Goal: Use online tool/utility: Utilize a website feature to perform a specific function

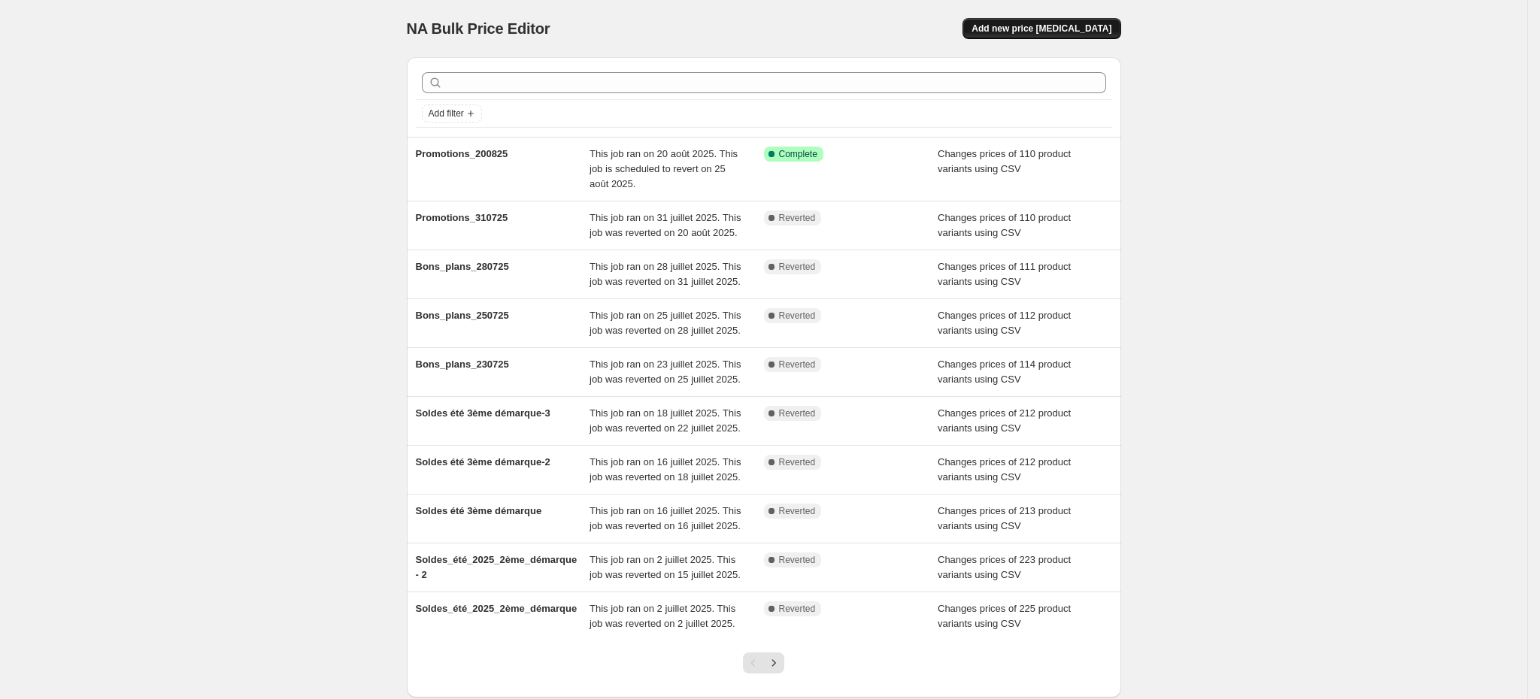
click at [1102, 21] on button "Add new price [MEDICAL_DATA]" at bounding box center [1042, 28] width 158 height 21
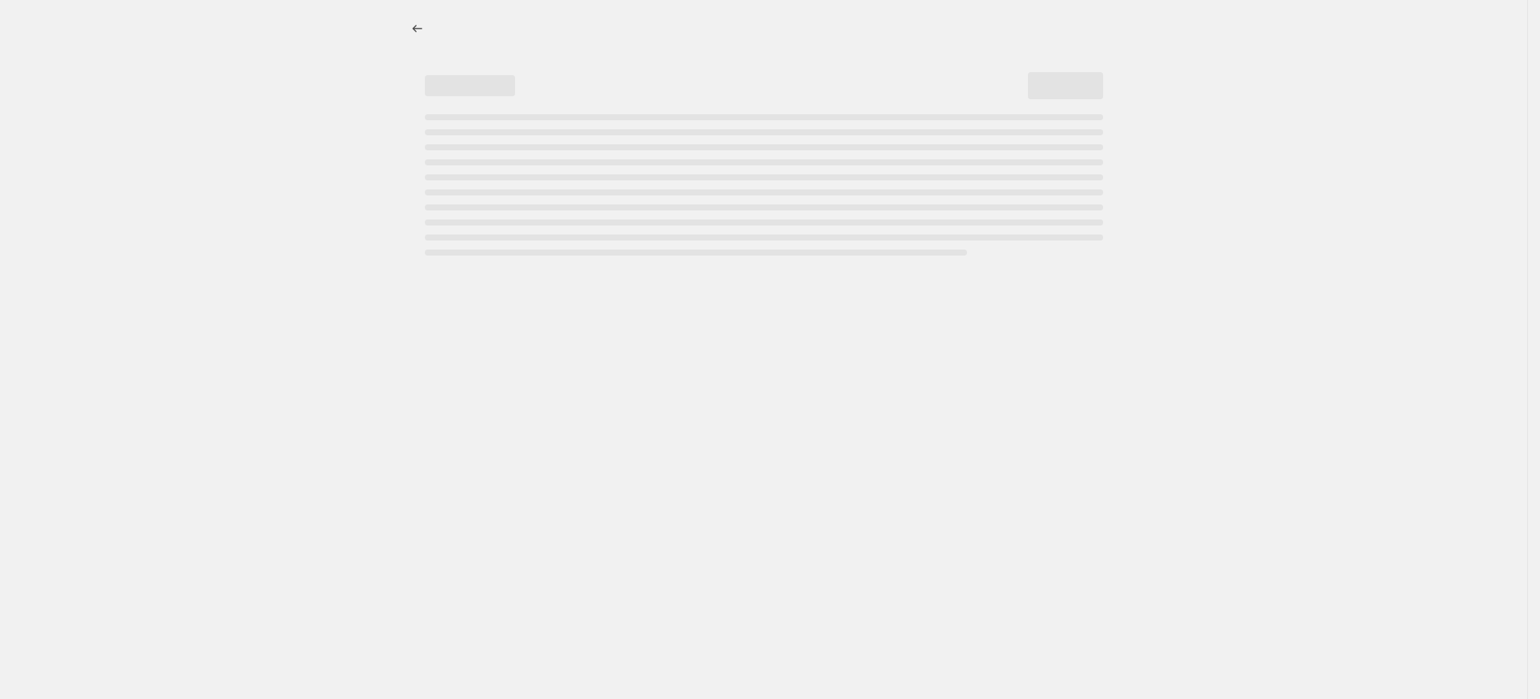
select select "percentage"
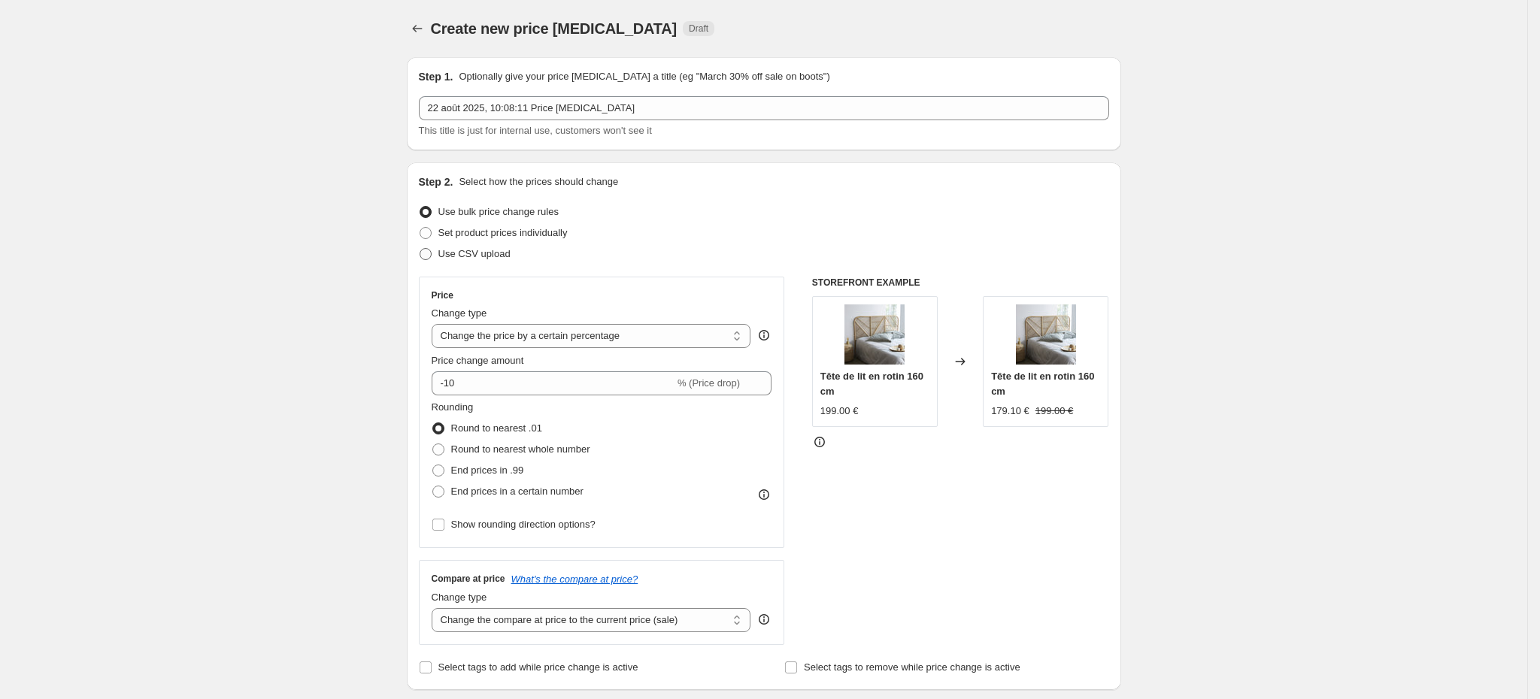
click at [429, 247] on span at bounding box center [426, 254] width 14 height 14
click at [420, 248] on input "Use CSV upload" at bounding box center [420, 248] width 1 height 1
radio input "true"
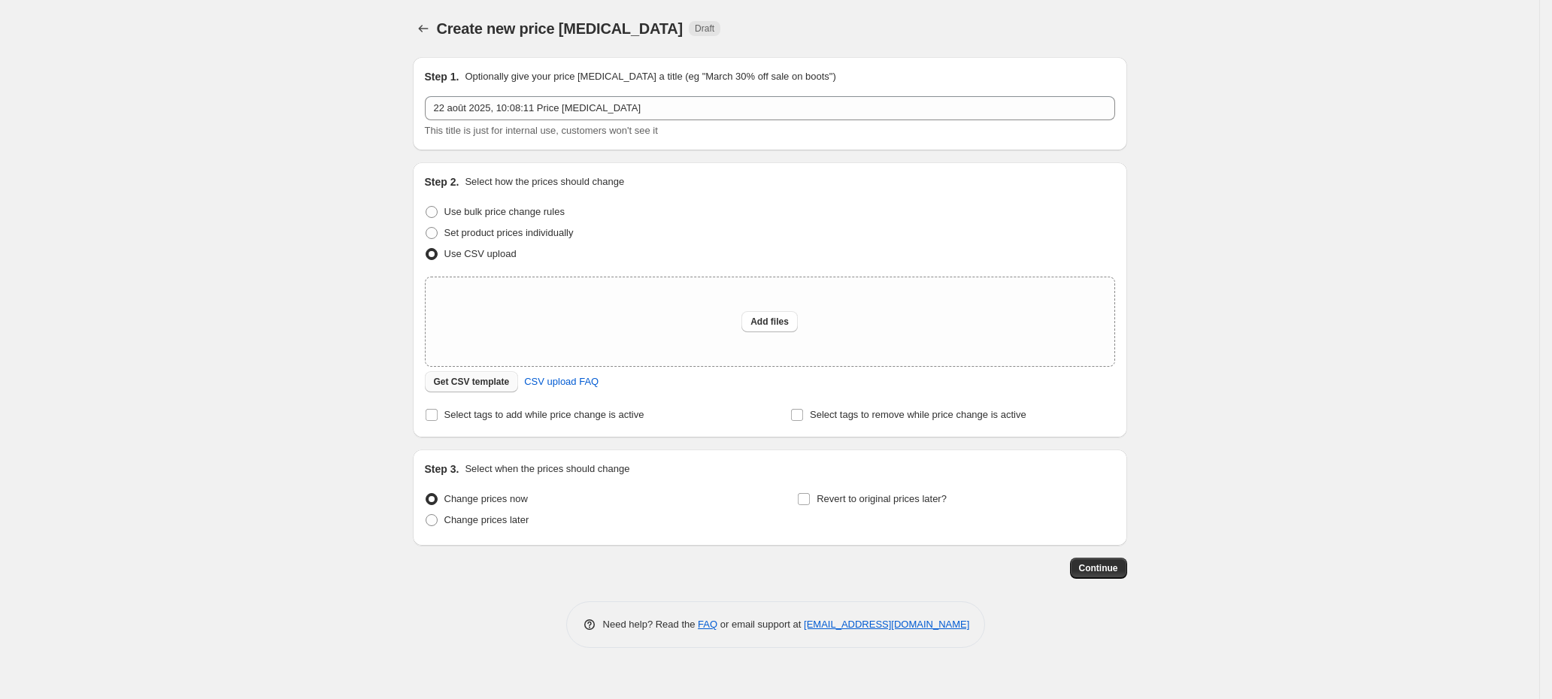
click at [465, 380] on span "Get CSV template" at bounding box center [472, 382] width 76 height 12
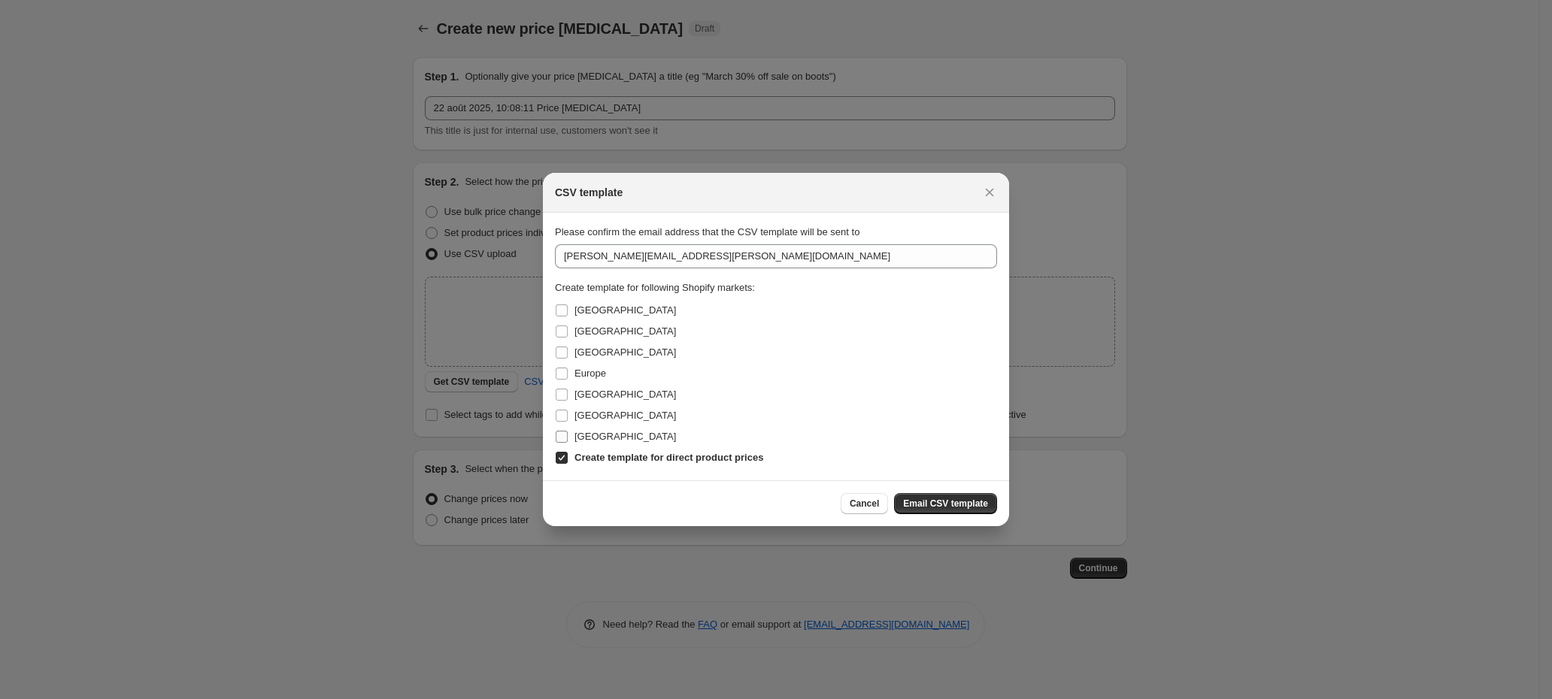
click at [566, 432] on input "[GEOGRAPHIC_DATA]" at bounding box center [562, 437] width 12 height 12
checkbox input "true"
click at [562, 390] on input "[GEOGRAPHIC_DATA]" at bounding box center [562, 395] width 12 height 12
checkbox input "true"
click at [947, 500] on span "Email CSV template" at bounding box center [945, 504] width 85 height 12
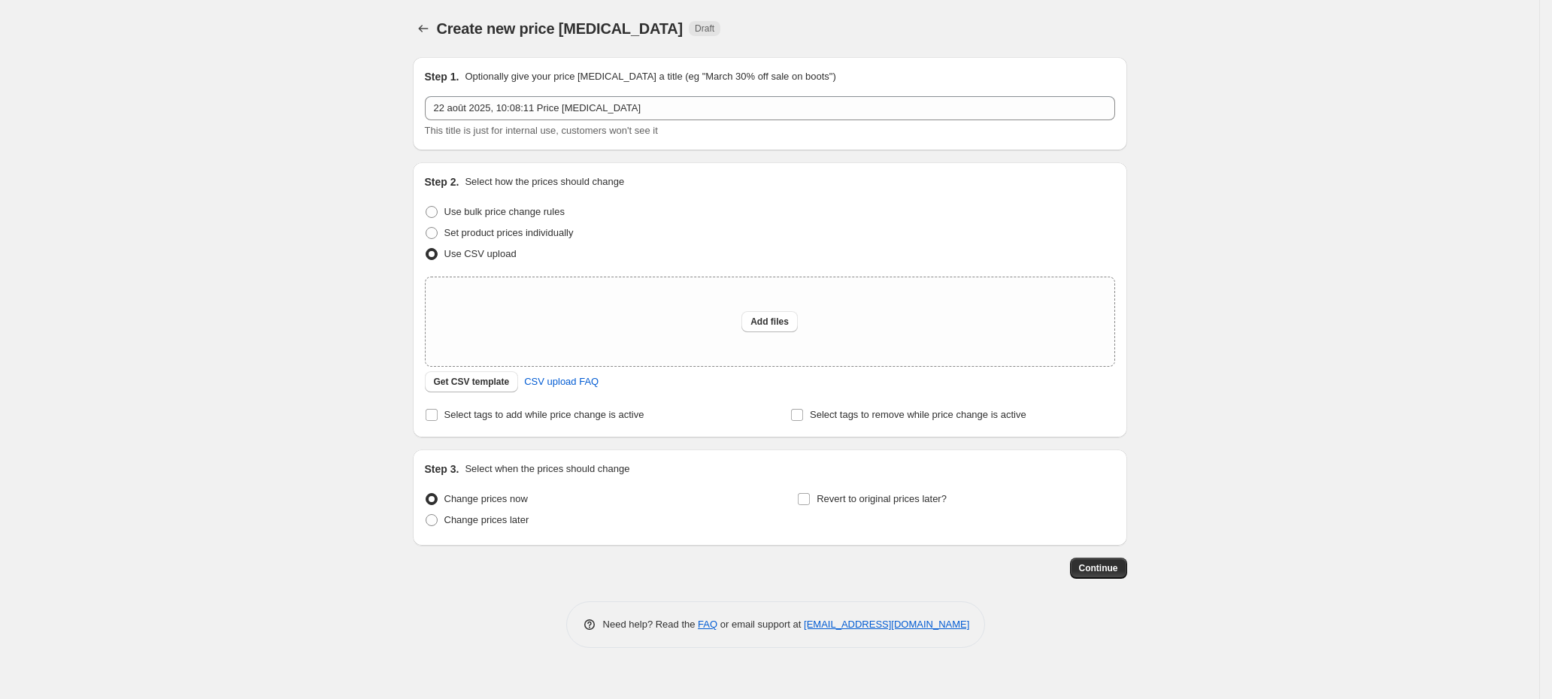
click at [1338, 526] on div "Create new price [MEDICAL_DATA]. This page is ready Create new price [MEDICAL_D…" at bounding box center [769, 349] width 1539 height 699
click at [308, 361] on div "Create new price [MEDICAL_DATA]. This page is ready Create new price [MEDICAL_D…" at bounding box center [769, 349] width 1539 height 699
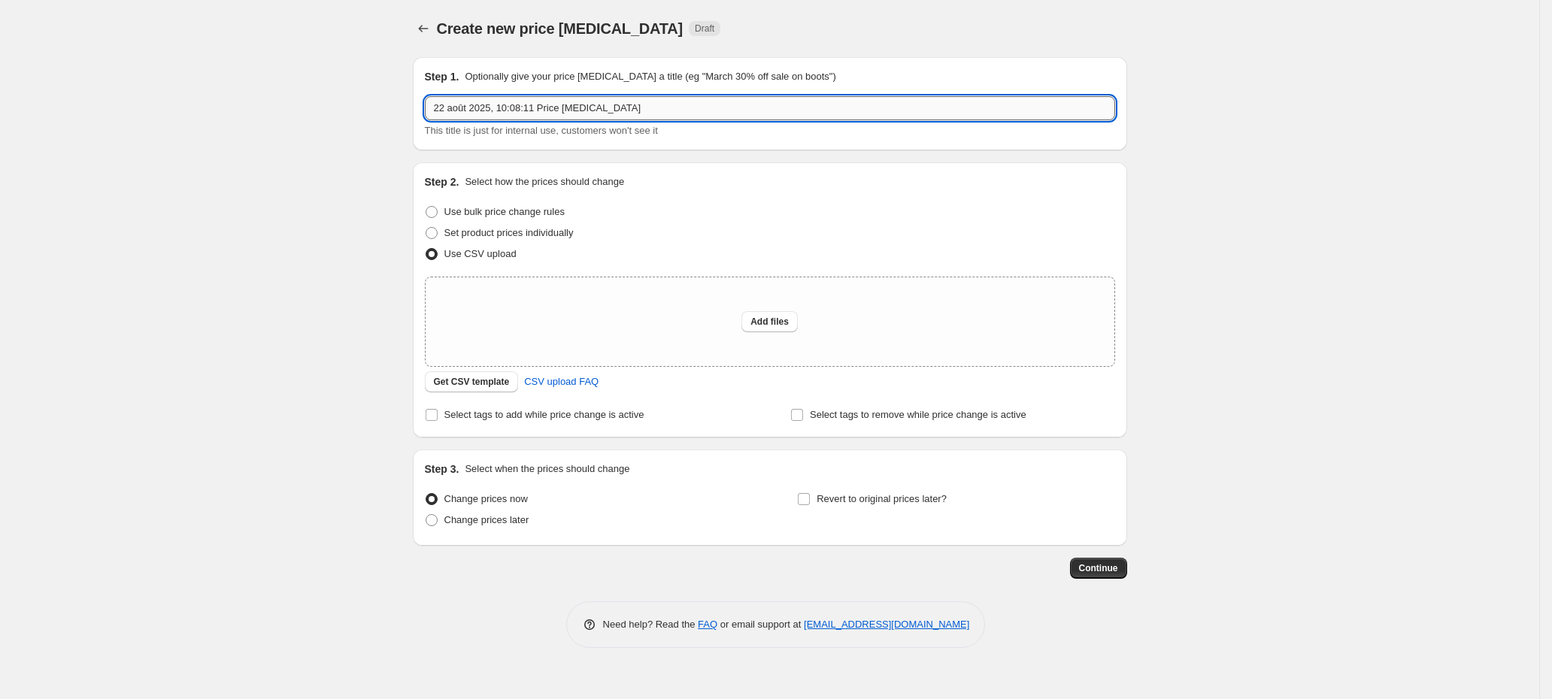
click at [569, 112] on input "22 août 2025, 10:08:11 Price [MEDICAL_DATA]" at bounding box center [770, 108] width 690 height 24
click at [576, 108] on input "22 août 2025, 10:08:11 Price [MEDICAL_DATA]" at bounding box center [770, 108] width 690 height 24
type input "Test prix promo CH"
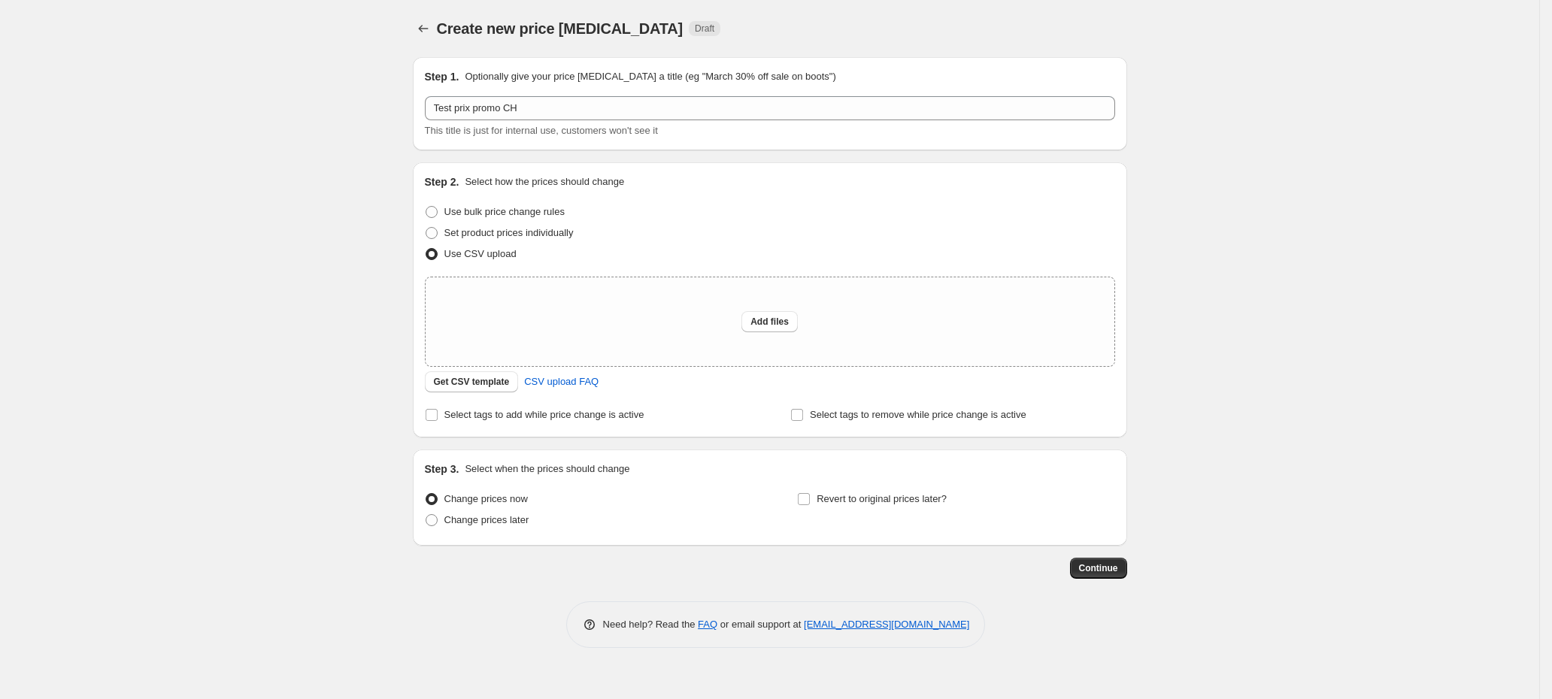
click at [236, 270] on div "Create new price [MEDICAL_DATA]. This page is ready Create new price [MEDICAL_D…" at bounding box center [769, 349] width 1539 height 699
click at [773, 317] on span "Add files" at bounding box center [769, 322] width 38 height 12
type input "C:\fakepath\TEMPLATE VT 23 JUIL-ALEXIA-test-ch.csv"
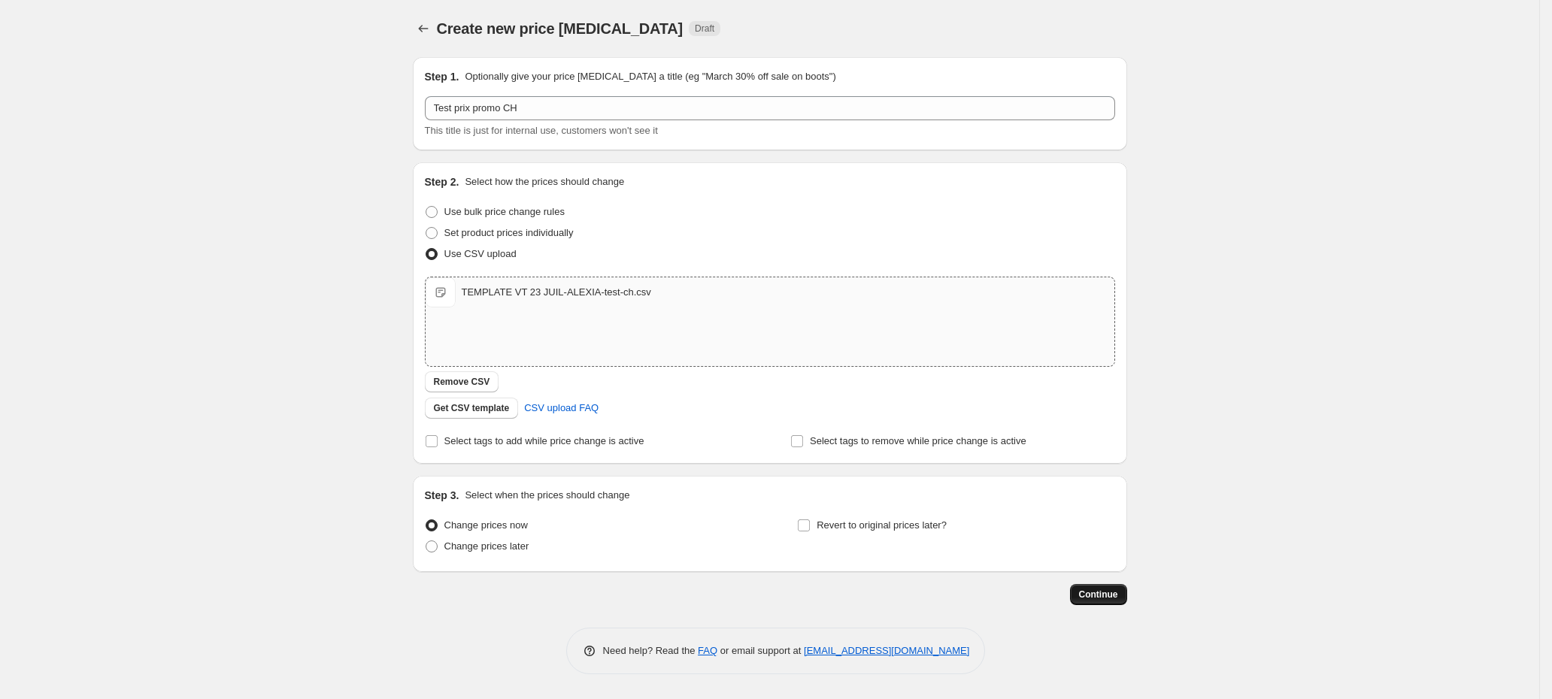
click at [1095, 591] on span "Continue" at bounding box center [1098, 595] width 39 height 12
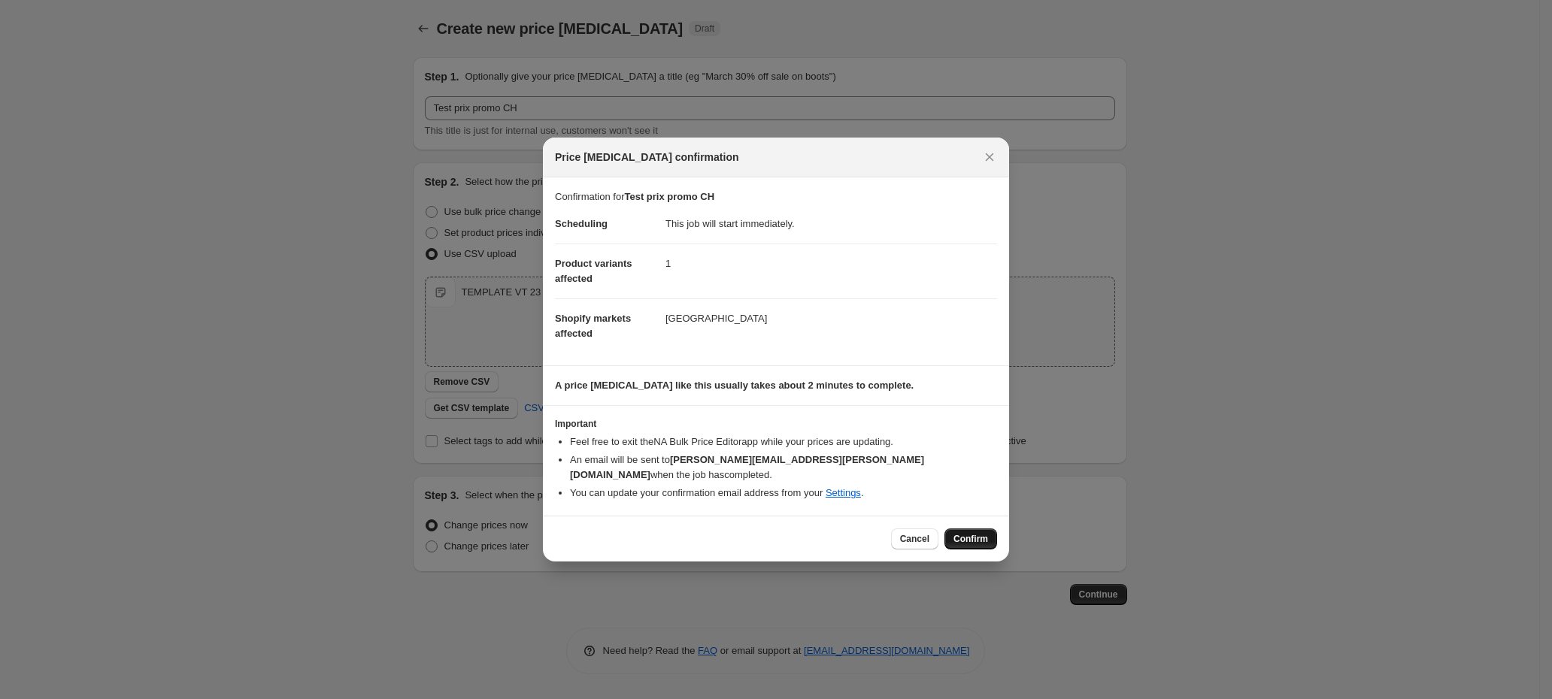
click at [978, 533] on span "Confirm" at bounding box center [970, 539] width 35 height 12
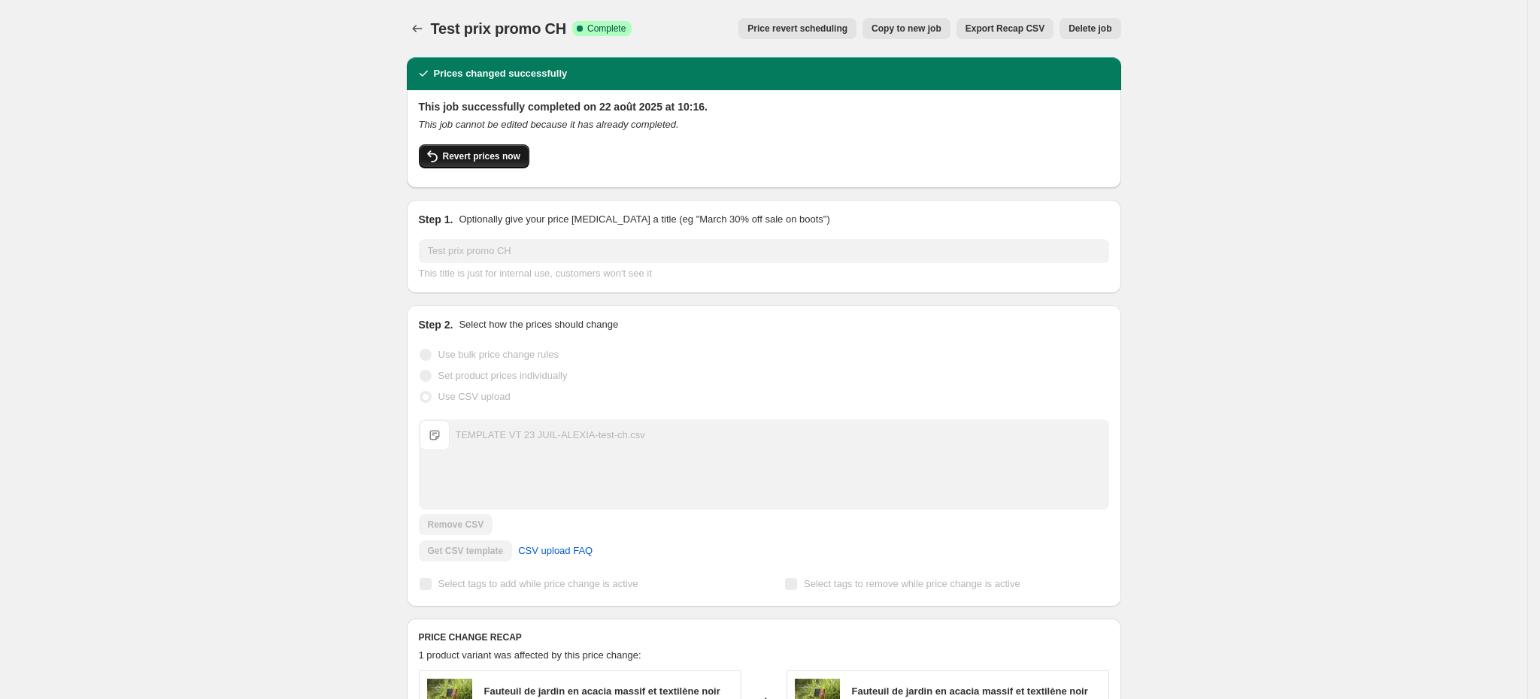
click at [493, 149] on button "Revert prices now" at bounding box center [474, 156] width 111 height 24
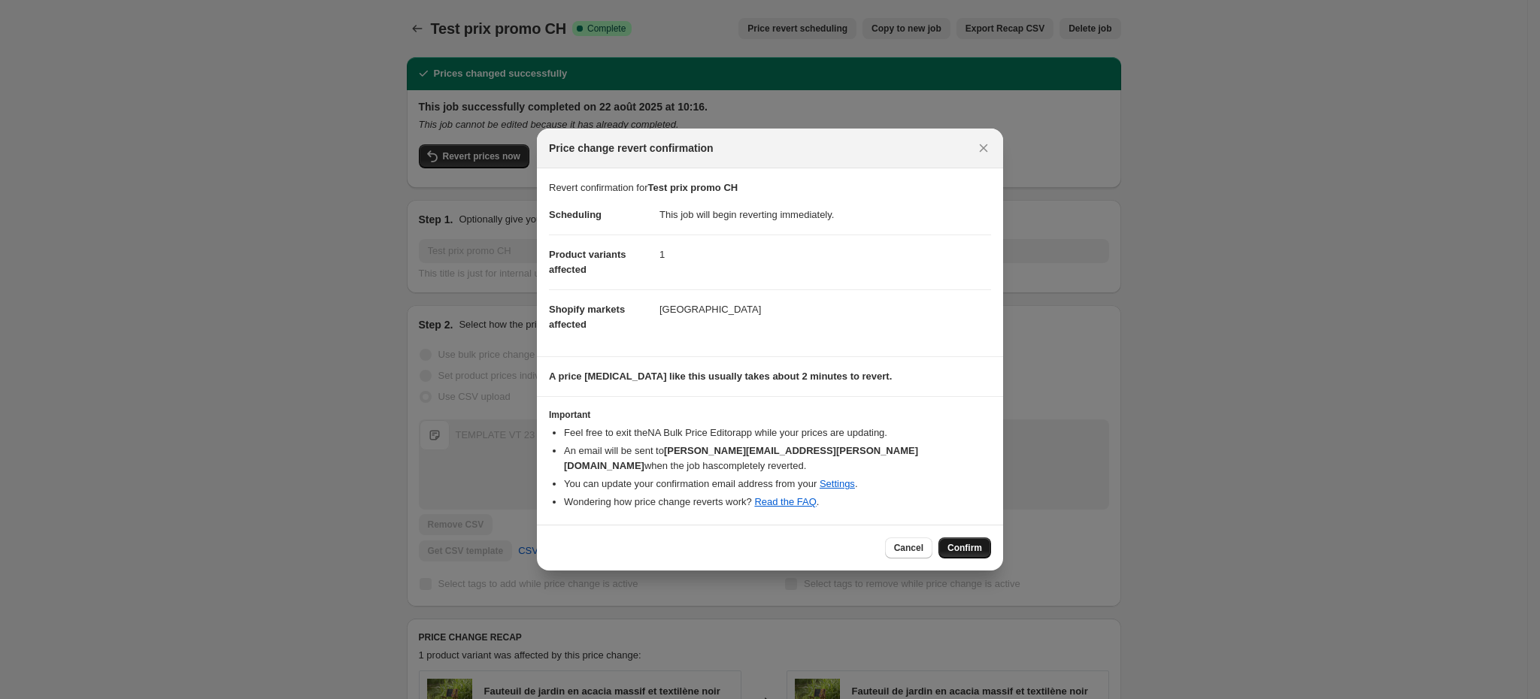
click at [965, 542] on span "Confirm" at bounding box center [964, 548] width 35 height 12
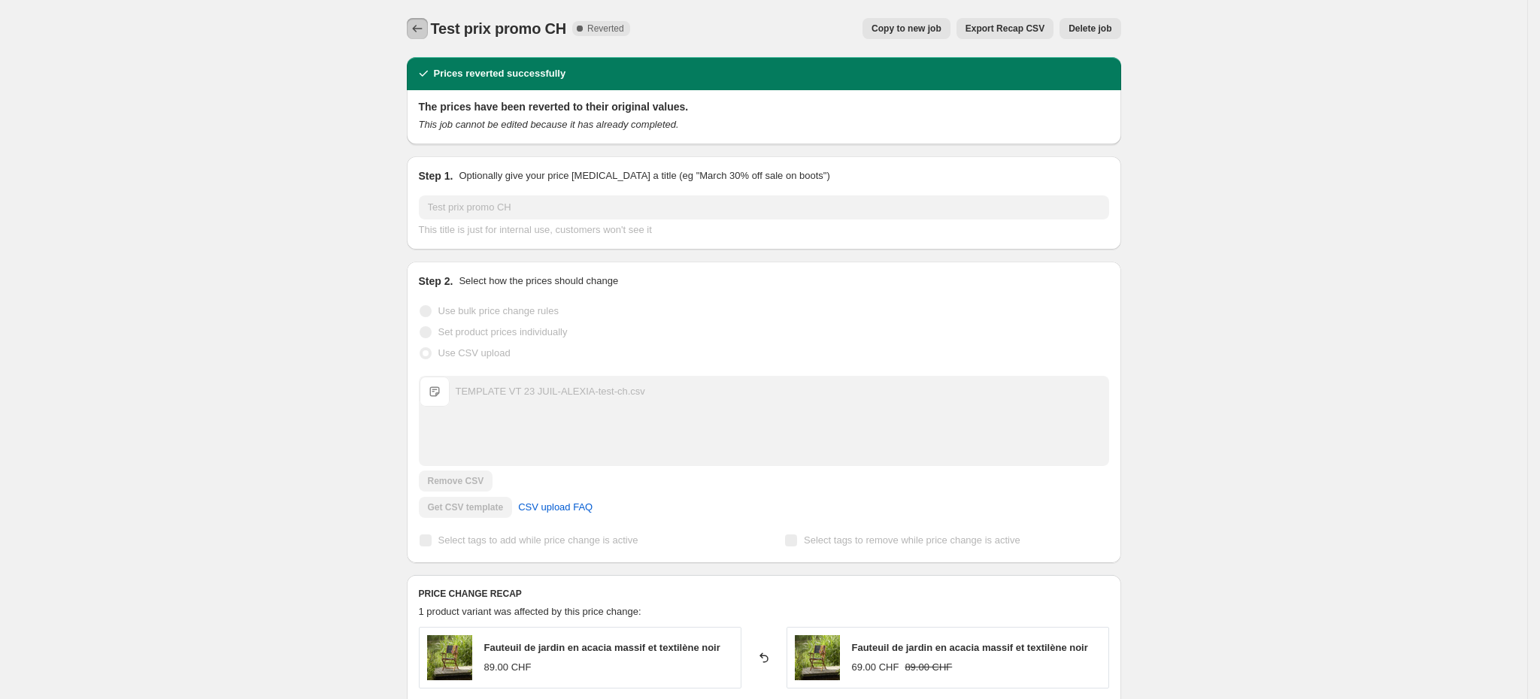
click at [417, 30] on icon "Price change jobs" at bounding box center [417, 28] width 15 height 15
